Goal: Information Seeking & Learning: Find specific page/section

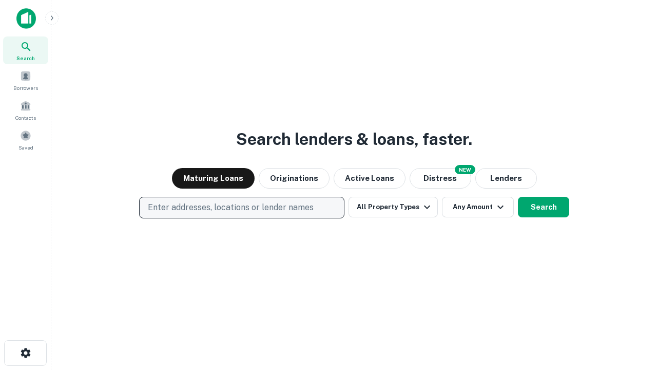
click at [241, 207] on p "Enter addresses, locations or lender names" at bounding box center [231, 207] width 166 height 12
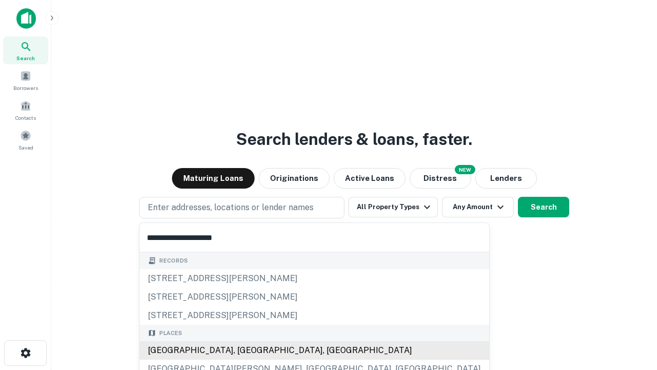
click at [245, 350] on div "Santa Monica, CA, USA" at bounding box center [315, 350] width 350 height 18
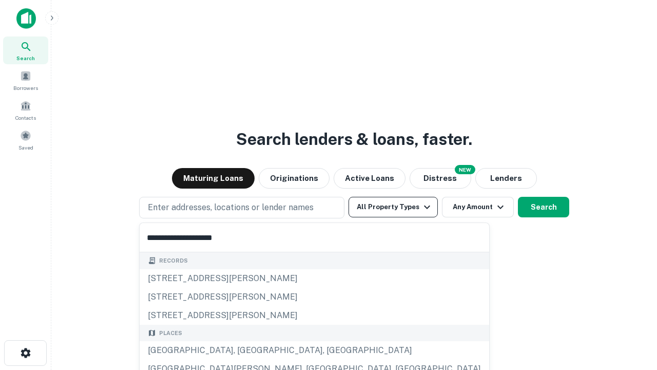
click at [393, 207] on button "All Property Types" at bounding box center [393, 207] width 89 height 21
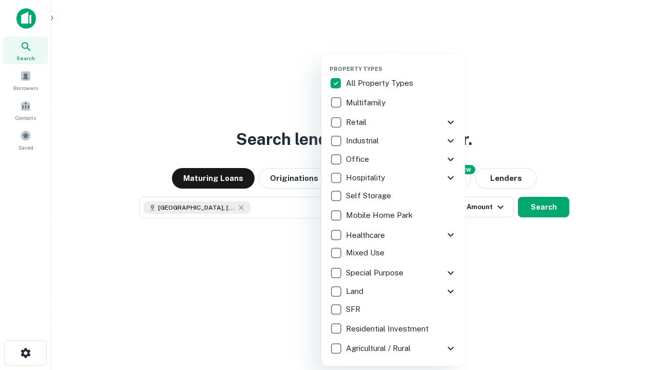
click at [401, 62] on button "button" at bounding box center [402, 62] width 144 height 1
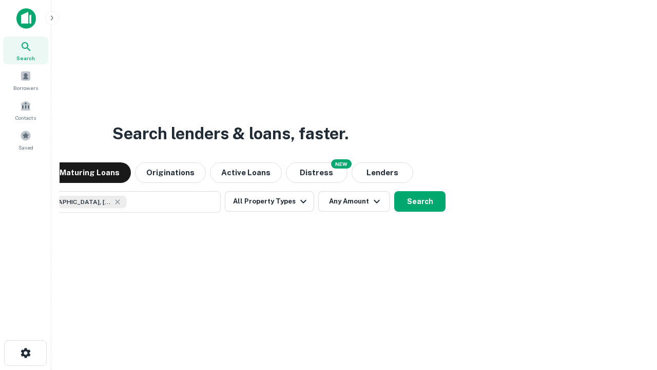
scroll to position [16, 0]
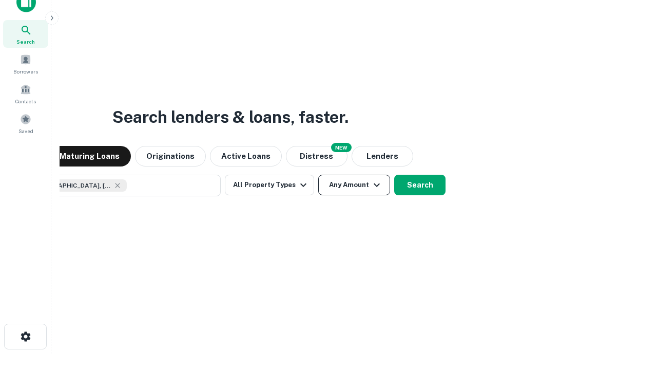
click at [318, 175] on button "Any Amount" at bounding box center [354, 185] width 72 height 21
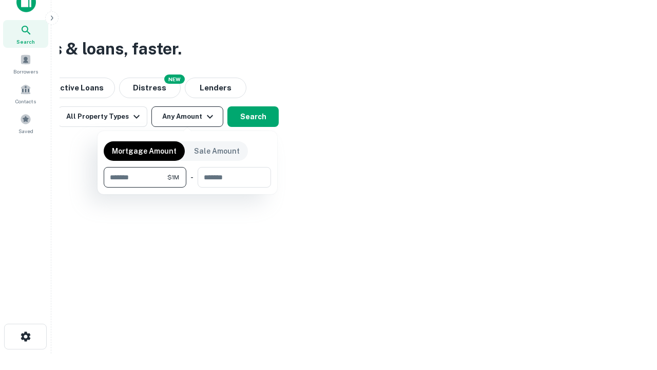
type input "*******"
click at [187, 187] on button "button" at bounding box center [187, 187] width 167 height 1
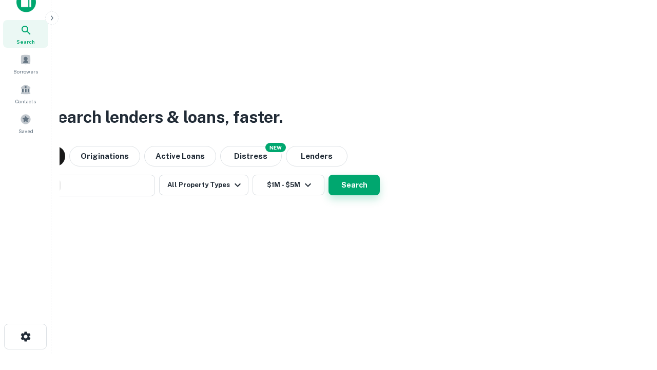
click at [328, 175] on button "Search" at bounding box center [353, 185] width 51 height 21
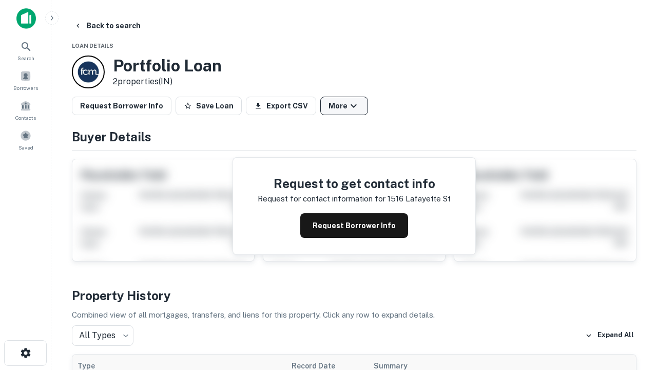
click at [344, 106] on button "More" at bounding box center [344, 105] width 48 height 18
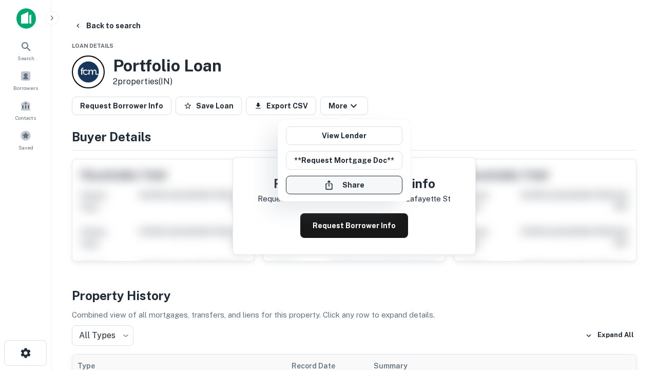
click at [344, 185] on button "Share" at bounding box center [344, 185] width 117 height 18
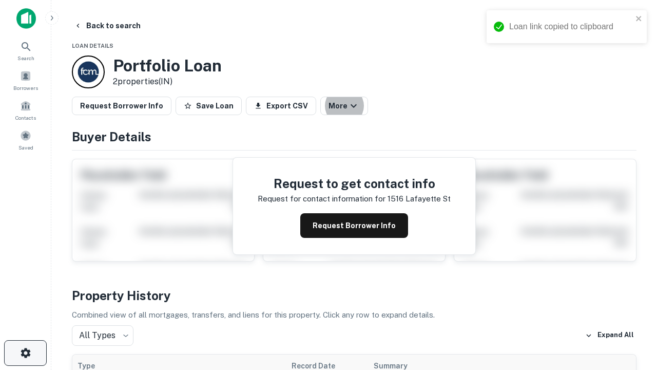
click at [25, 353] on icon "button" at bounding box center [26, 352] width 12 height 12
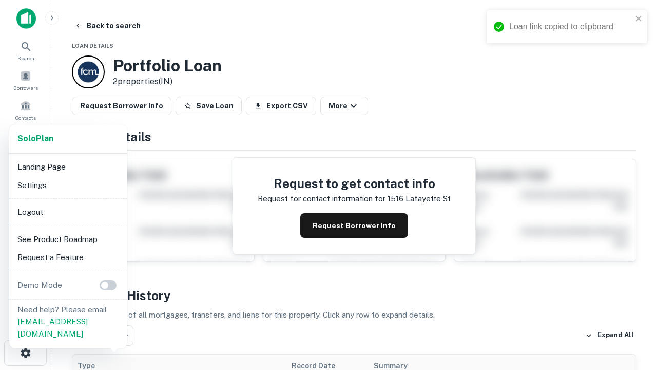
click at [68, 211] on li "Logout" at bounding box center [68, 212] width 110 height 18
